Goal: Check status: Check status

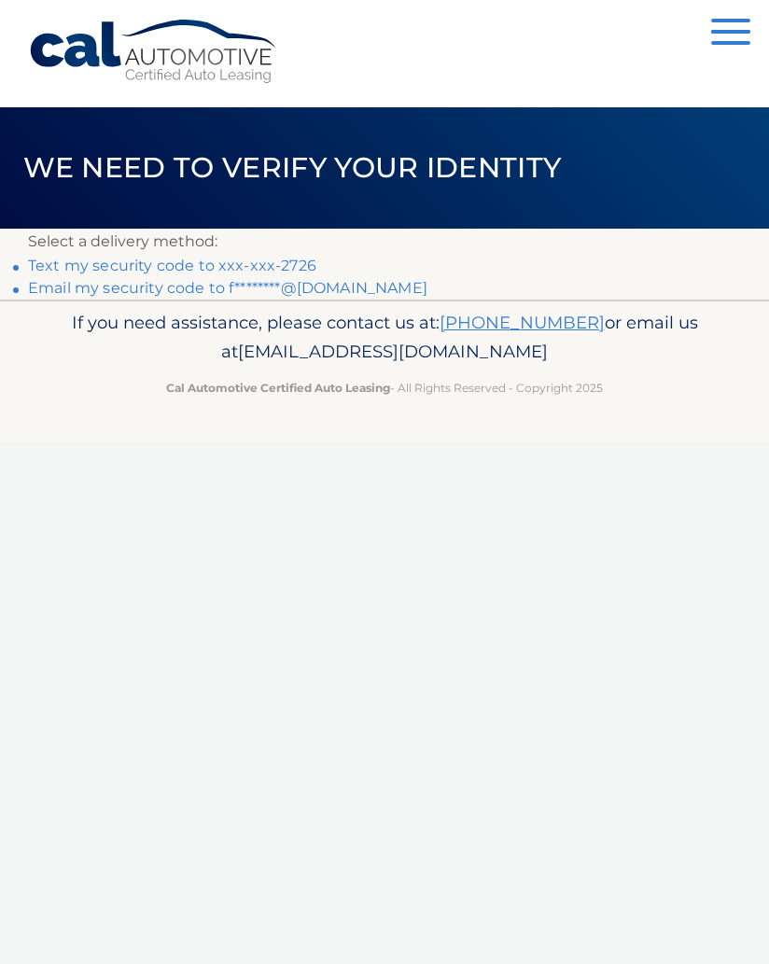
click at [137, 265] on link "Text my security code to xxx-xxx-2726" at bounding box center [172, 266] width 288 height 18
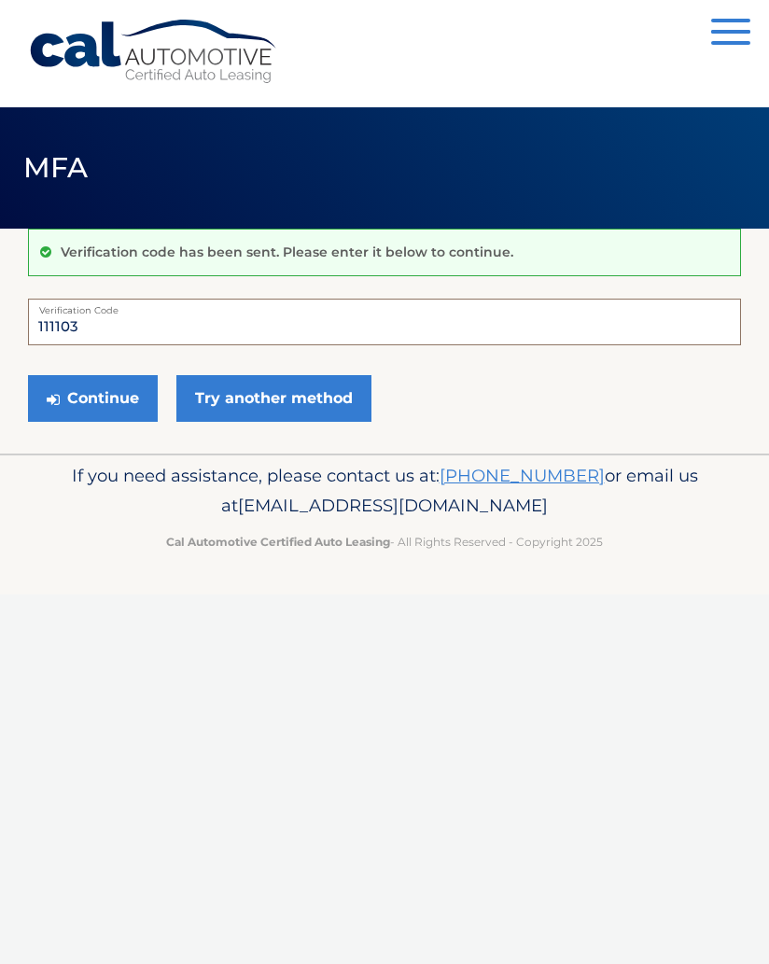
type input "111103"
click at [120, 392] on button "Continue" at bounding box center [93, 398] width 130 height 47
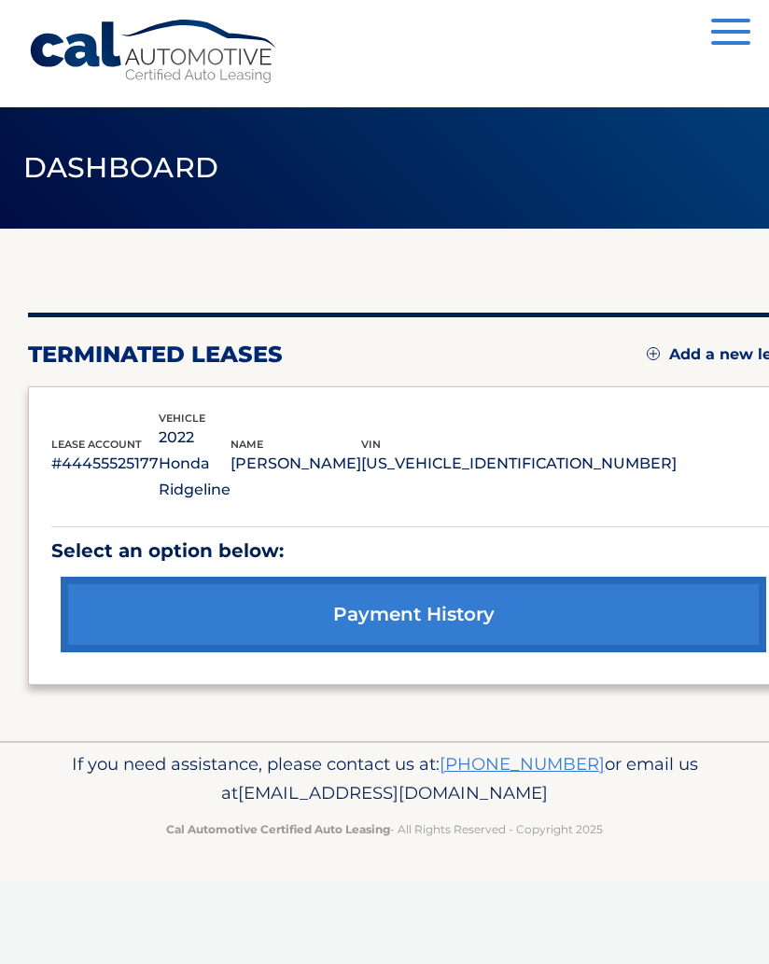
click at [428, 590] on link "payment history" at bounding box center [414, 615] width 706 height 76
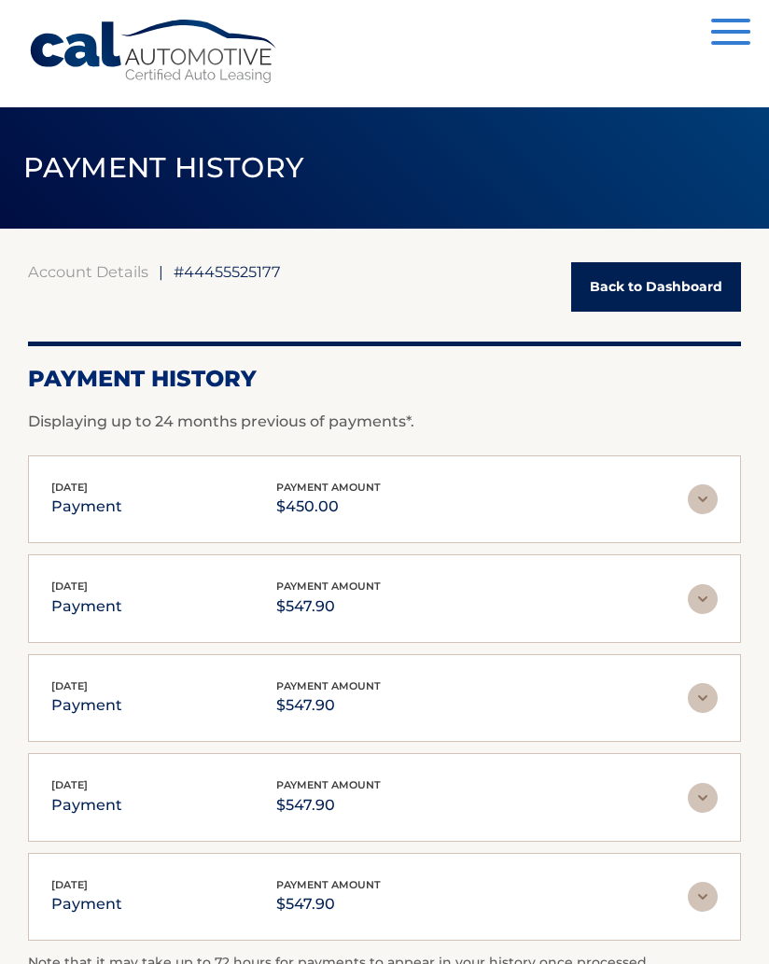
click at [702, 499] on img at bounding box center [703, 499] width 30 height 30
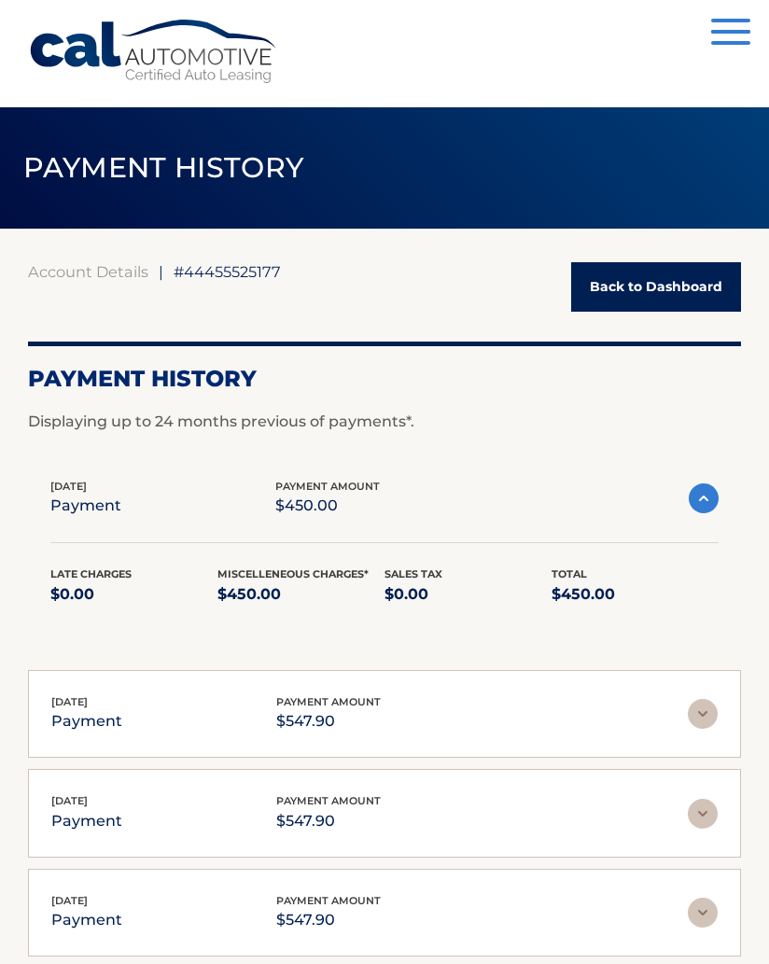
click at [712, 469] on div "Jul 18, 2025 payment payment amount $450.00 Late Charges $0.00 Miscelleneous Ch…" at bounding box center [384, 553] width 713 height 196
click at [712, 497] on img at bounding box center [704, 498] width 30 height 30
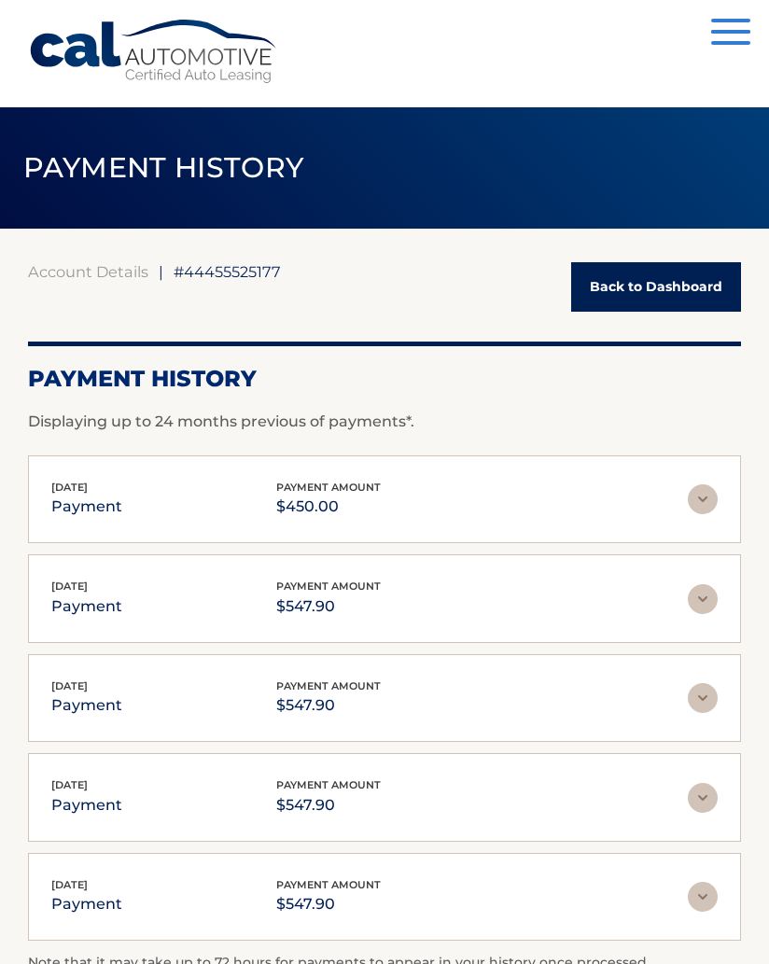
click at [711, 587] on img at bounding box center [703, 599] width 30 height 30
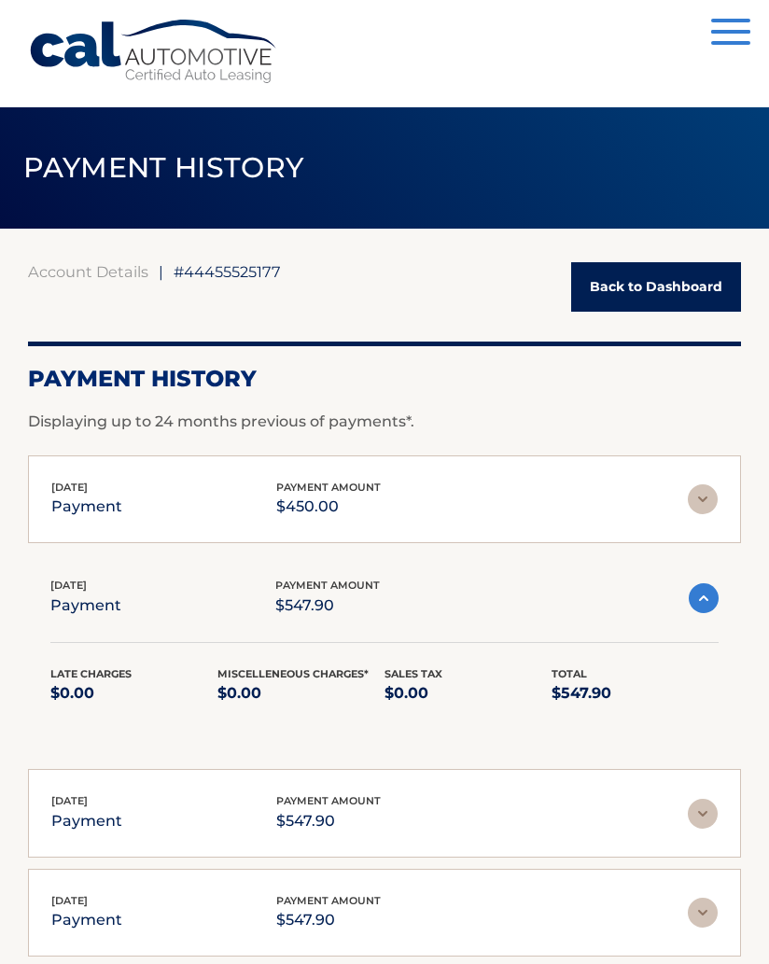
click at [715, 578] on div "Jun 27, 2025 payment payment amount $547.90" at bounding box center [384, 598] width 668 height 42
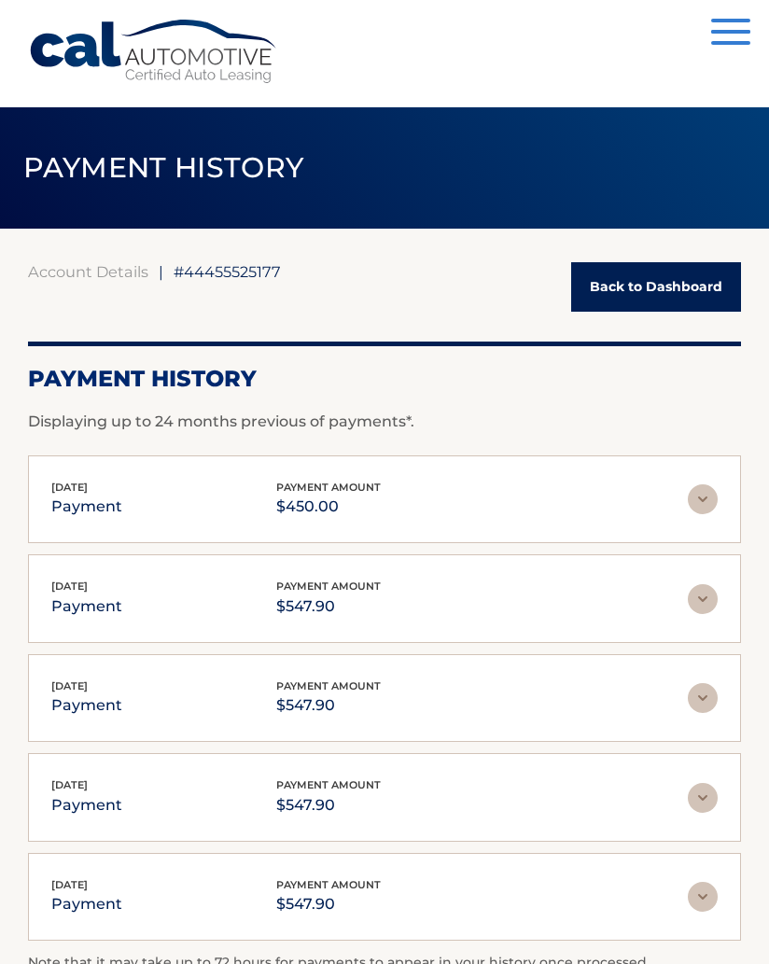
click at [712, 690] on img at bounding box center [703, 698] width 30 height 30
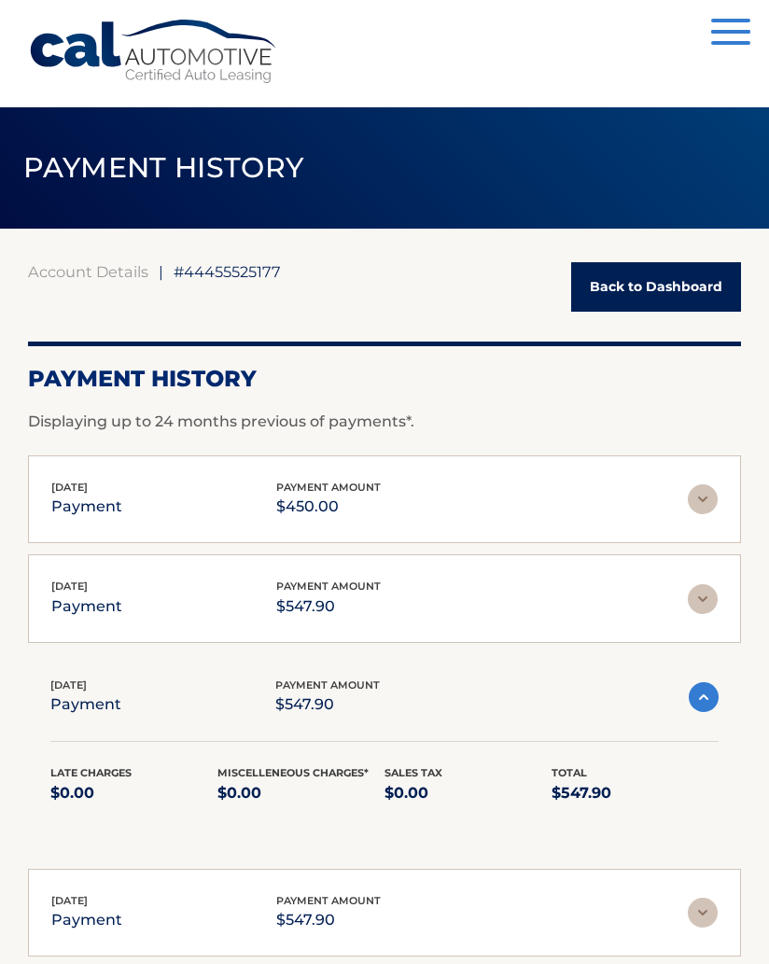
click at [713, 696] on img at bounding box center [704, 697] width 30 height 30
